Goal: Task Accomplishment & Management: Manage account settings

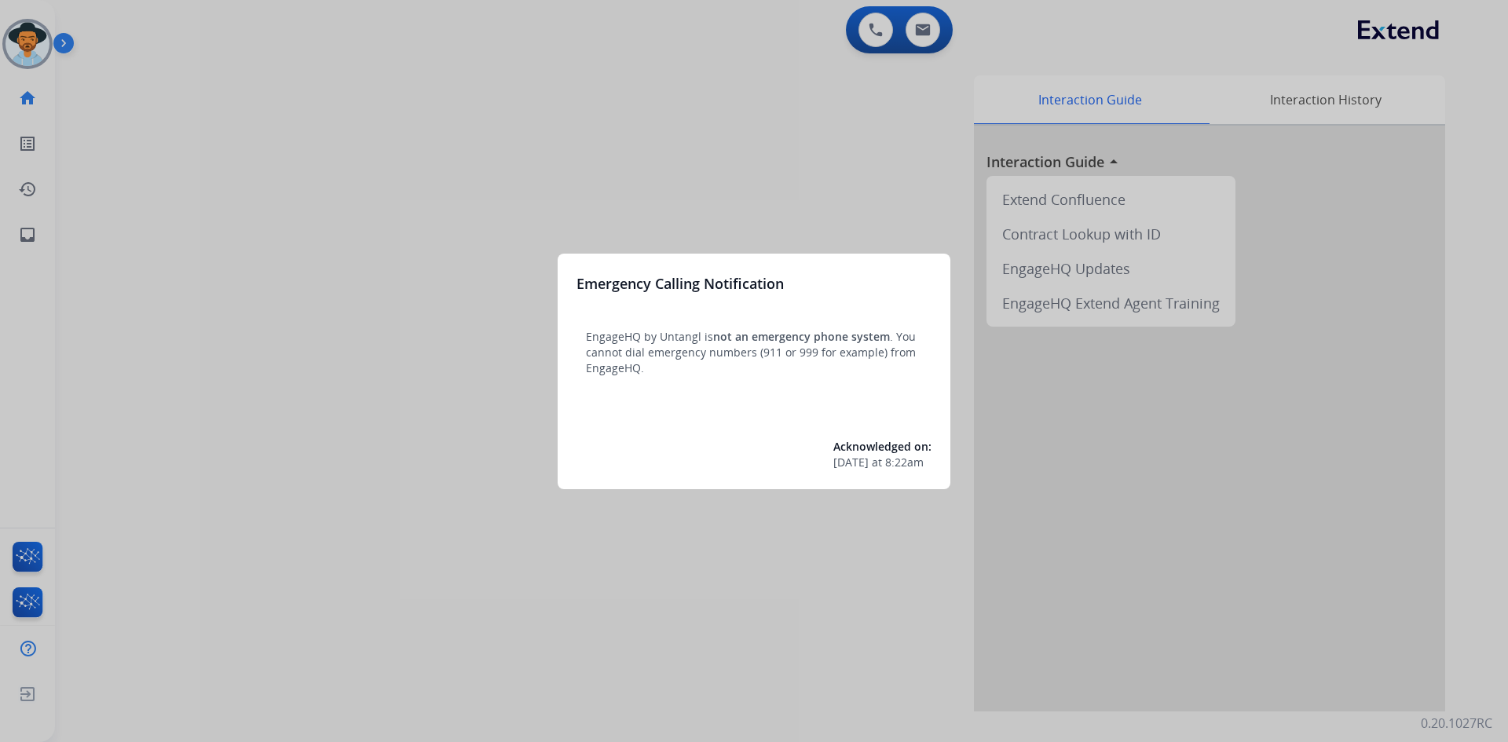
click at [37, 42] on div at bounding box center [754, 371] width 1508 height 742
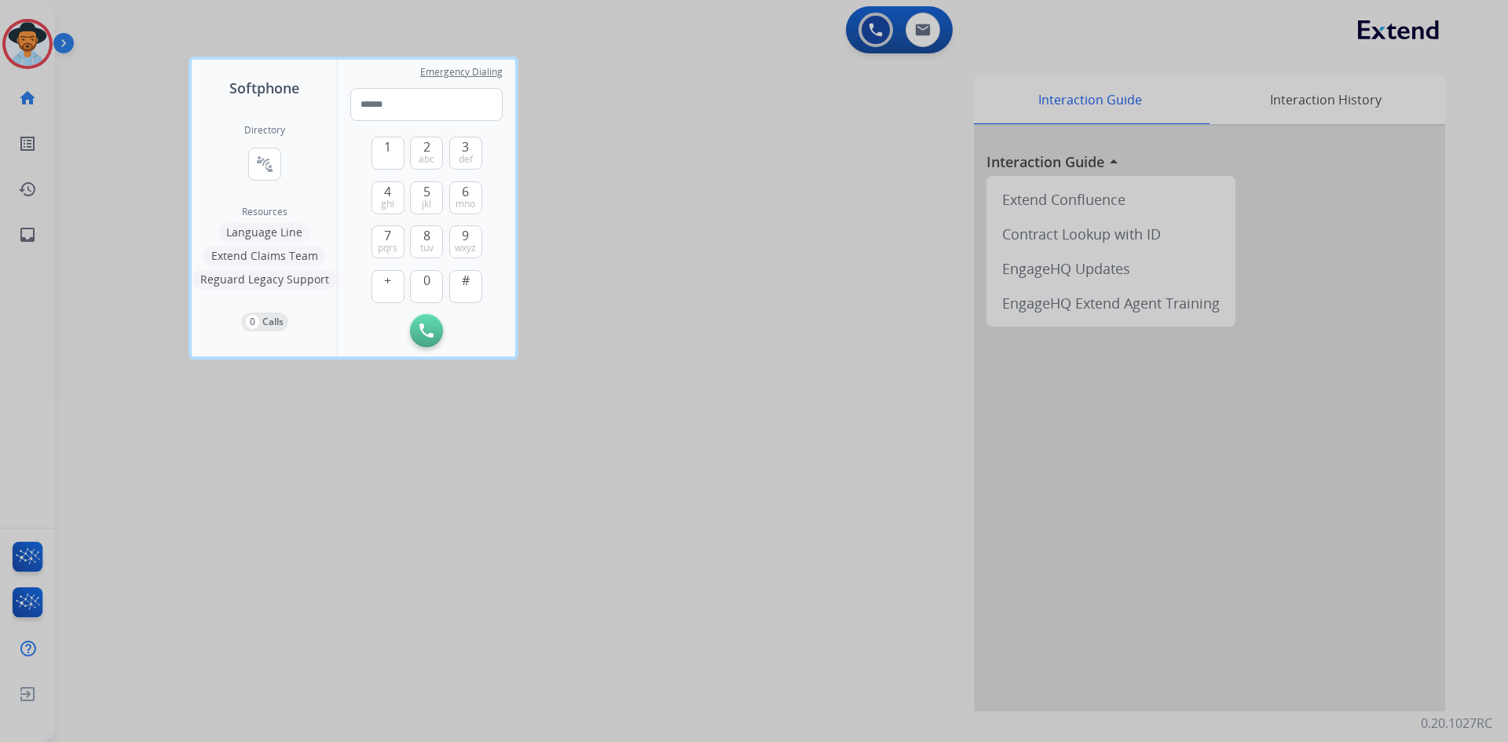
click at [170, 358] on div at bounding box center [754, 371] width 1508 height 742
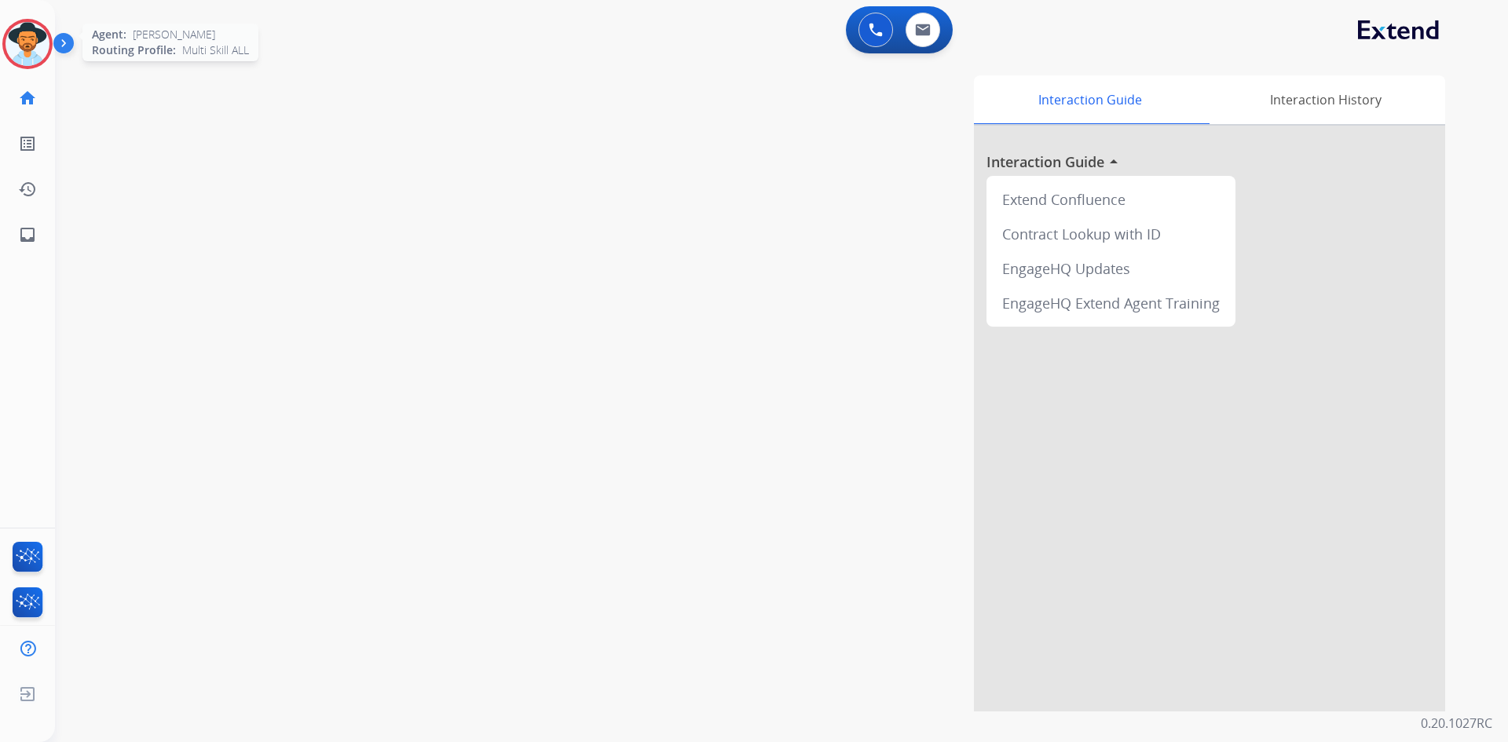
click at [31, 47] on img at bounding box center [27, 44] width 44 height 44
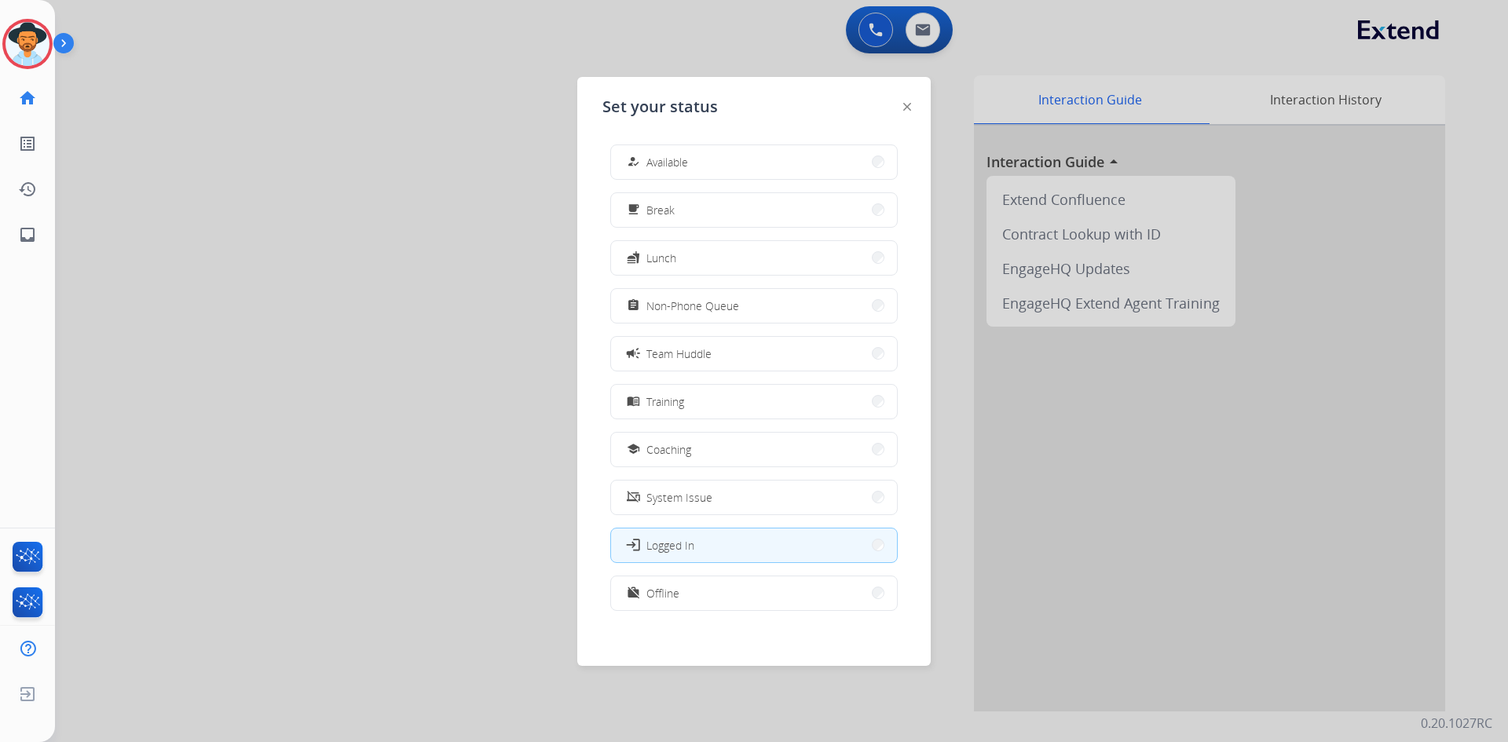
scroll to position [5, 0]
click at [704, 580] on button "work_off Offline" at bounding box center [754, 589] width 286 height 34
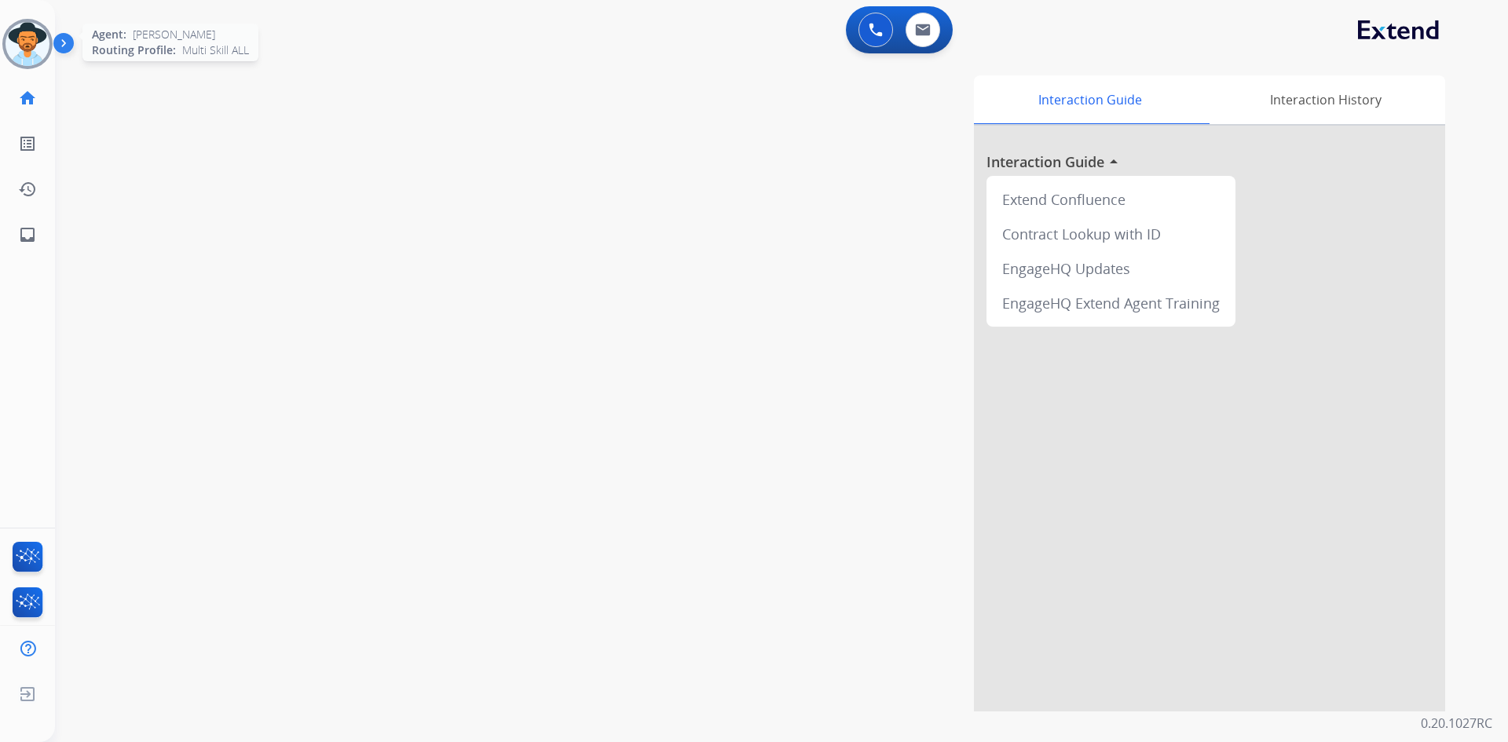
click at [26, 46] on img at bounding box center [27, 44] width 44 height 44
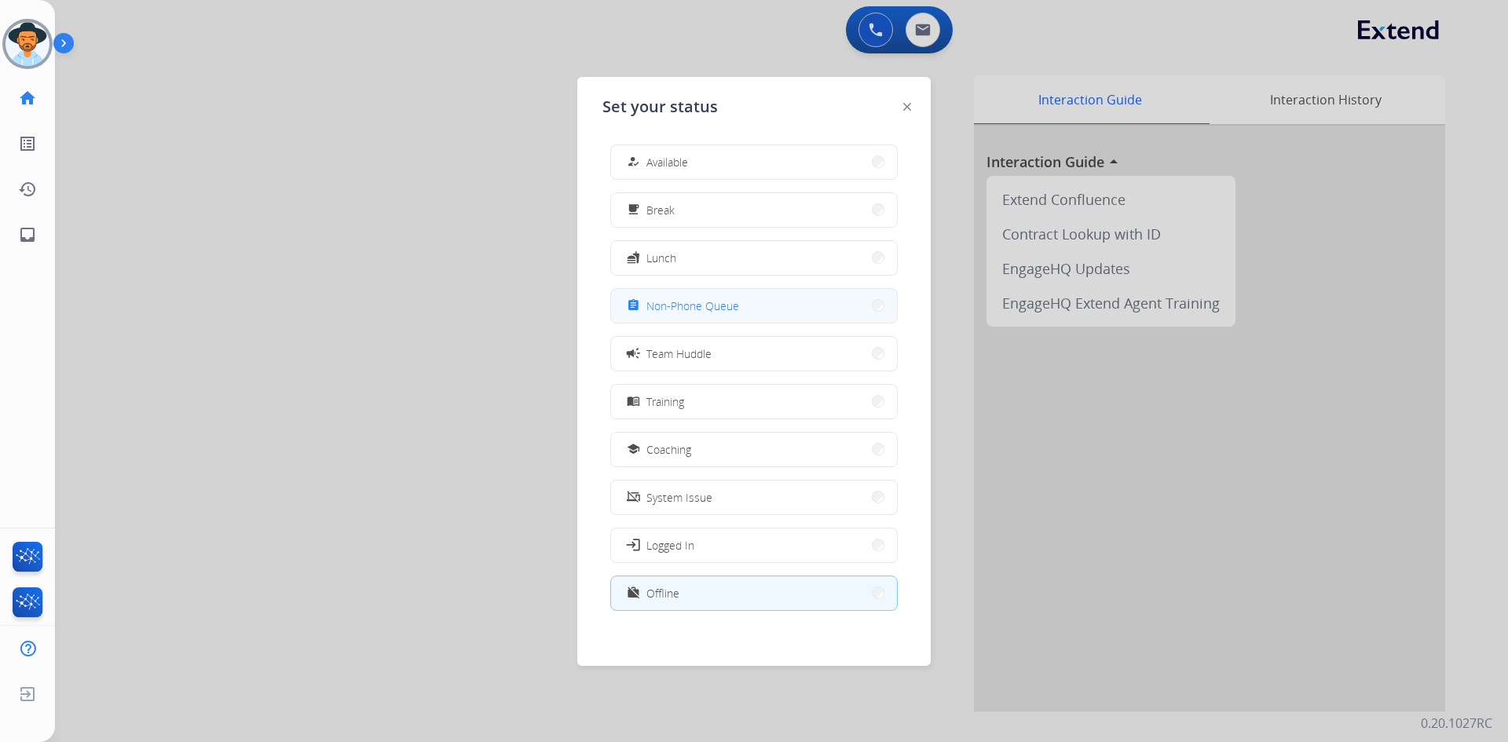
click at [758, 314] on button "assignment Non-Phone Queue" at bounding box center [754, 306] width 286 height 34
